Goal: Transaction & Acquisition: Obtain resource

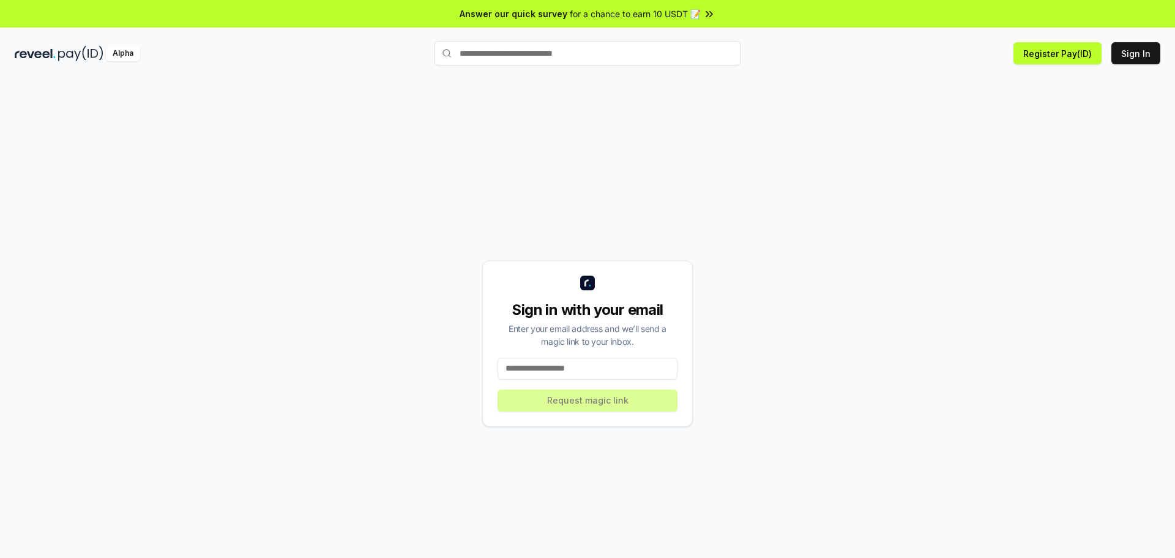
click at [583, 366] on input at bounding box center [588, 368] width 180 height 22
click at [498, 372] on input at bounding box center [588, 368] width 180 height 22
click at [521, 368] on input at bounding box center [588, 368] width 180 height 22
paste input "**********"
type input "**********"
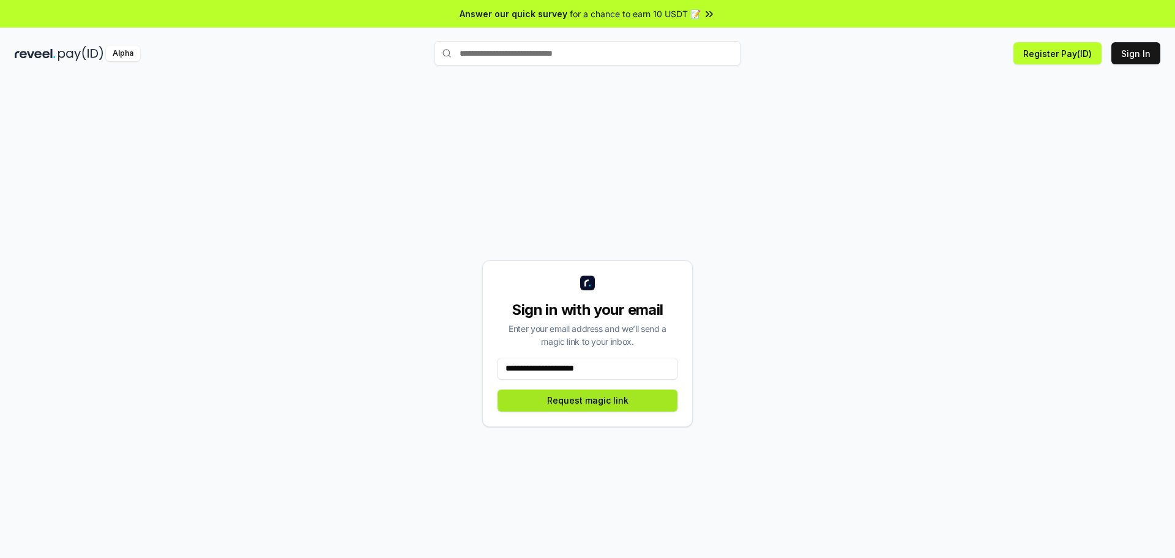
click at [578, 398] on button "Request magic link" at bounding box center [588, 400] width 180 height 22
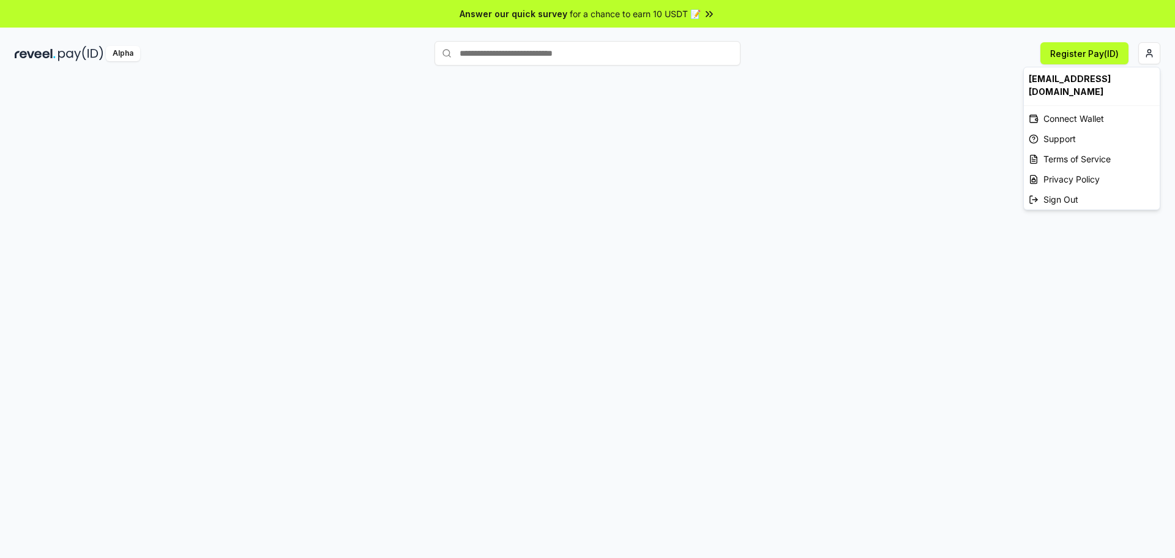
click at [1151, 52] on html "Answer our quick survey for a chance to earn 10 USDT 📝 Alpha Register Pay(ID) […" at bounding box center [587, 279] width 1175 height 558
click at [1107, 58] on html "Answer our quick survey for a chance to earn 10 USDT 📝 Alpha Register Pay(ID) n…" at bounding box center [587, 279] width 1175 height 558
click at [1149, 55] on html "Answer our quick survey for a chance to earn 10 USDT 📝 Alpha Register Pay(ID)" at bounding box center [587, 279] width 1175 height 558
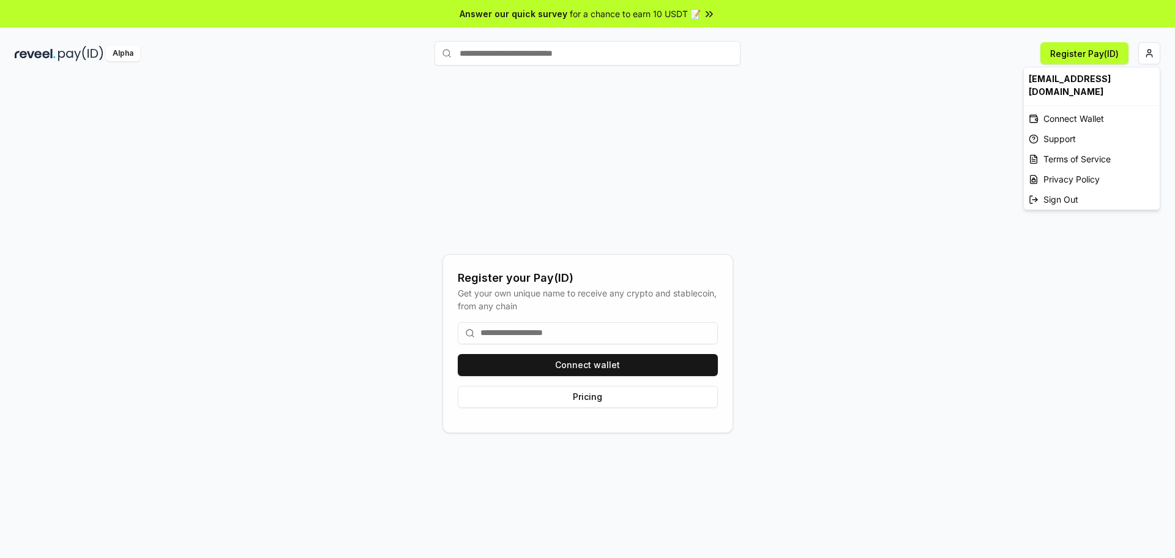
click at [931, 106] on html "Answer our quick survey for a chance to earn 10 USDT 📝 Alpha Register Pay(ID) R…" at bounding box center [587, 279] width 1175 height 558
click at [613, 48] on input "text" at bounding box center [588, 53] width 306 height 24
click at [1144, 55] on html "Answer our quick survey for a chance to earn 10 USDT 📝 Alpha Register Pay(ID) R…" at bounding box center [587, 279] width 1175 height 558
click at [1113, 84] on div "ngophichau68@gmail.com" at bounding box center [1092, 84] width 136 height 35
click at [1150, 53] on html "Answer our quick survey for a chance to earn 10 USDT 📝 Alpha Register your Pay(…" at bounding box center [587, 279] width 1175 height 558
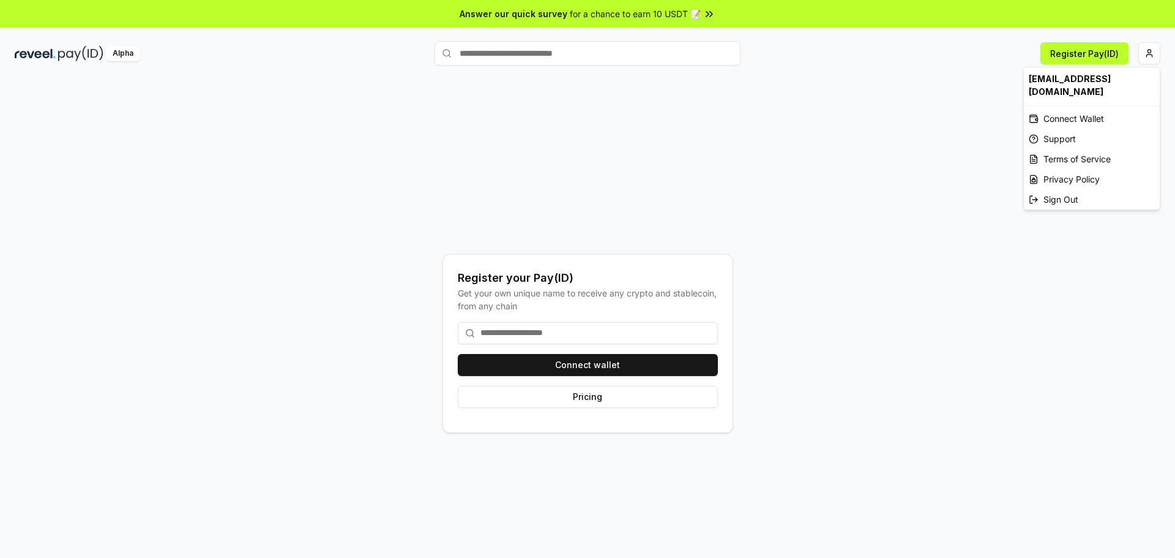
click at [1118, 82] on div "[EMAIL_ADDRESS][DOMAIN_NAME]" at bounding box center [1092, 84] width 136 height 35
click at [903, 91] on html "Answer our quick survey for a chance to earn 10 USDT 📝 Alpha Register Pay(ID) R…" at bounding box center [587, 279] width 1175 height 558
